Goal: Check status

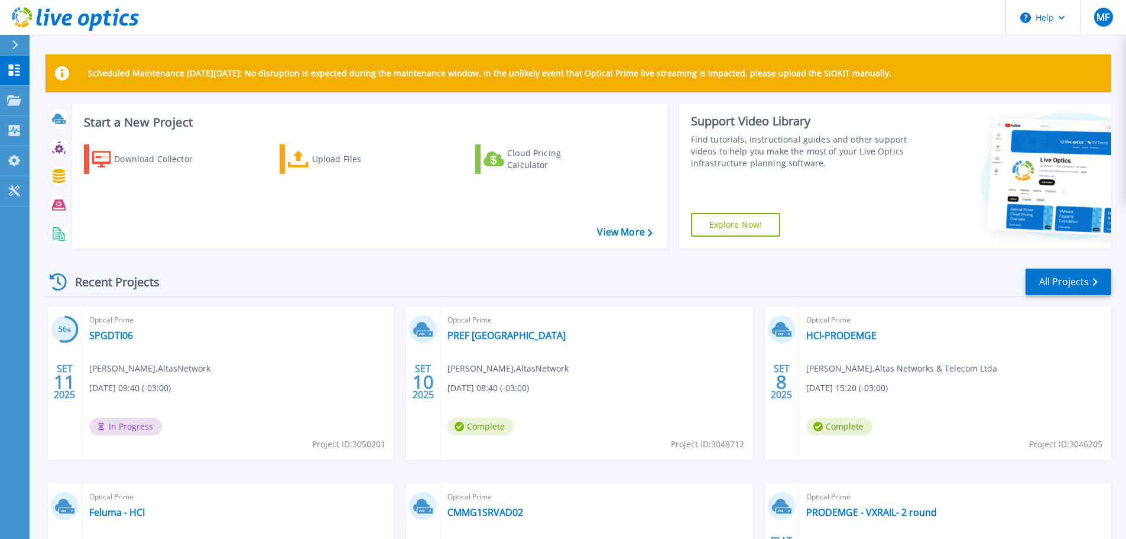
click at [200, 352] on div "Optical Prime SPGDTI06 [PERSON_NAME] , AltasNetwork [DATE] 09:40 (-03:00) In Pr…" at bounding box center [238, 382] width 312 height 153
click at [105, 338] on link "SPGDTI06" at bounding box center [111, 335] width 44 height 12
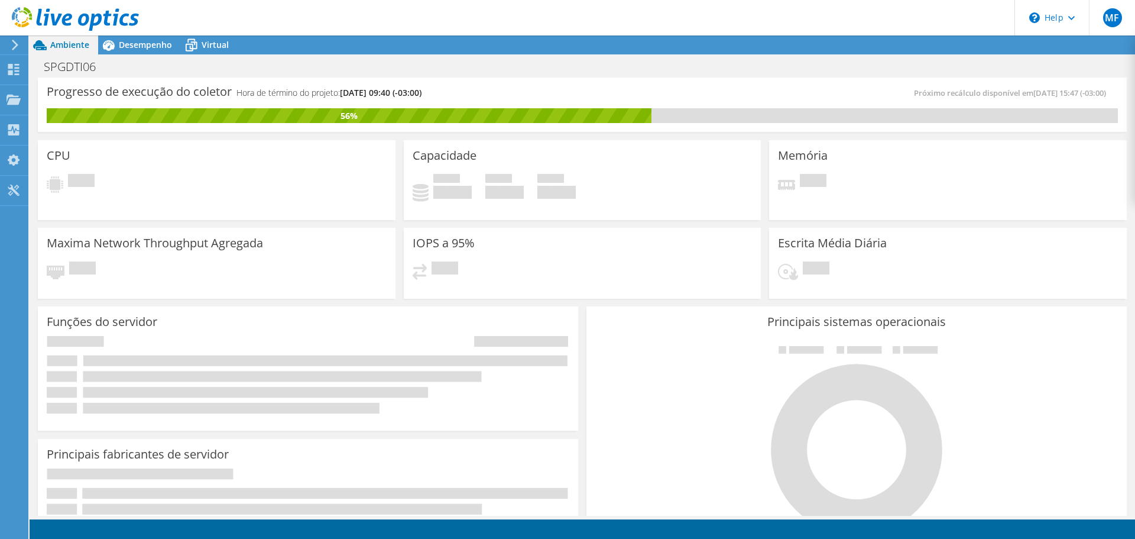
scroll to position [355, 0]
